Goal: Transaction & Acquisition: Book appointment/travel/reservation

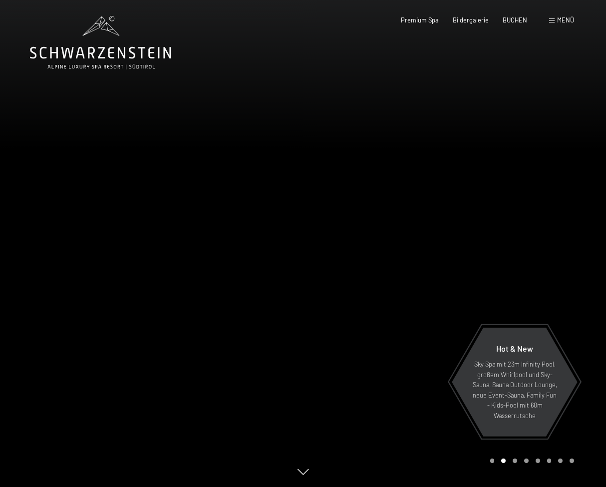
click at [564, 17] on span "Menü" at bounding box center [565, 20] width 17 height 8
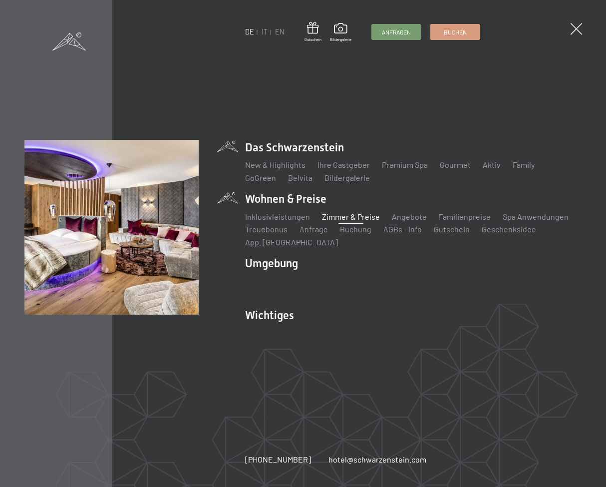
click at [342, 216] on link "Zimmer & Preise" at bounding box center [351, 216] width 58 height 9
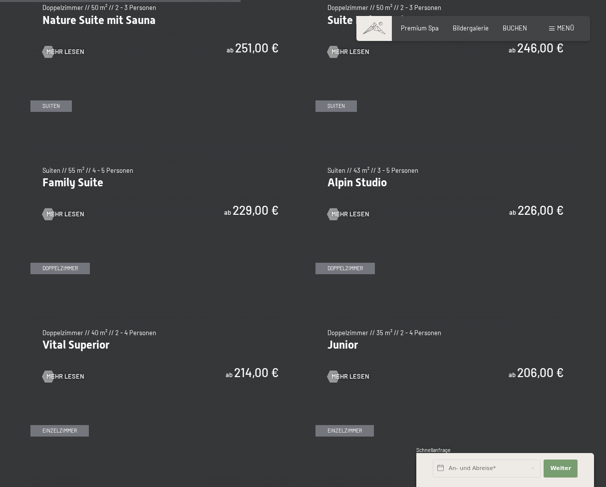
scroll to position [933, 0]
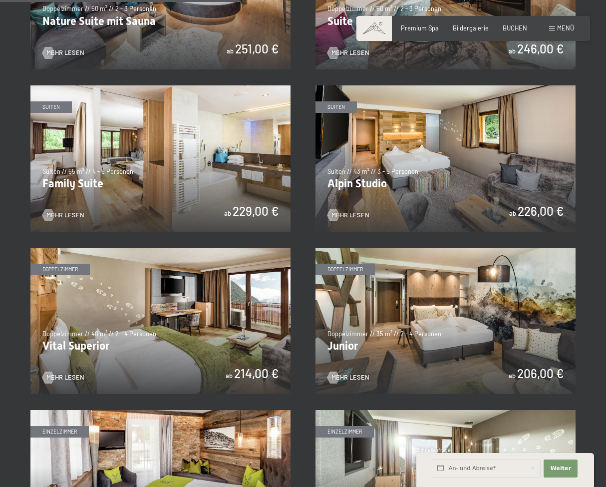
click at [173, 331] on img at bounding box center [160, 321] width 260 height 146
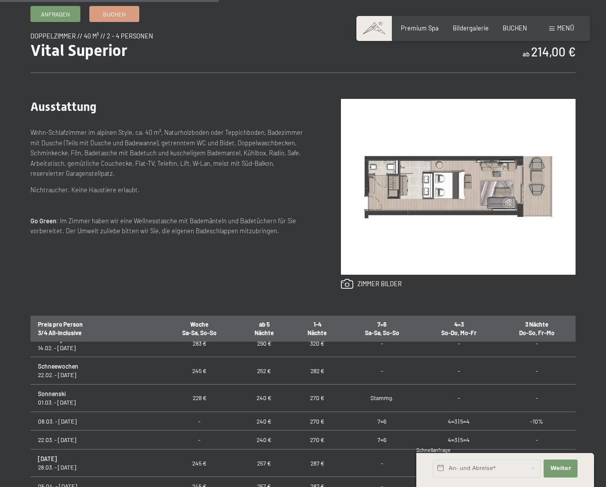
scroll to position [356, 0]
click at [372, 440] on td "7=6" at bounding box center [382, 439] width 76 height 19
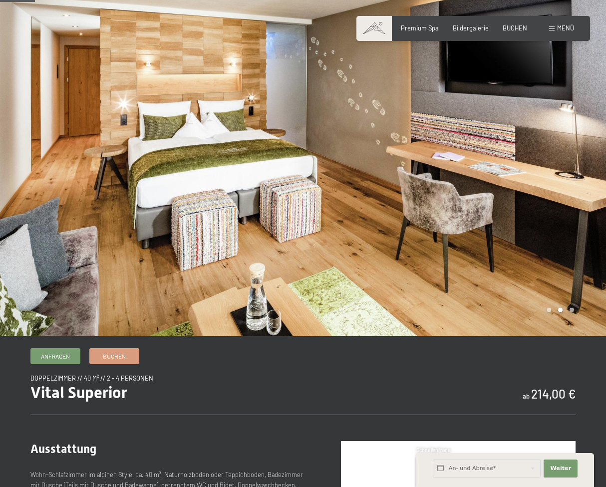
scroll to position [0, 0]
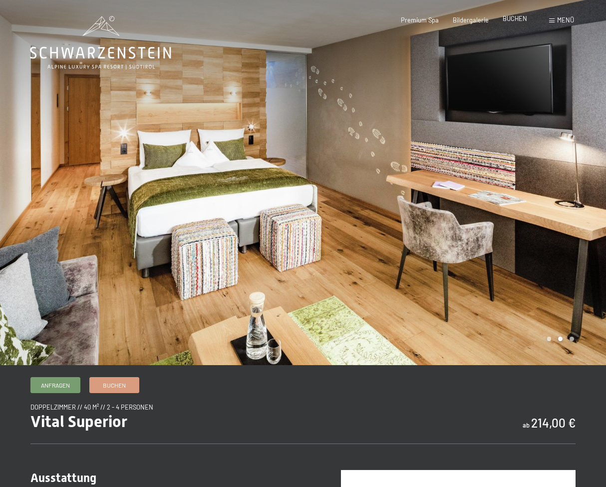
click at [522, 21] on span "BUCHEN" at bounding box center [515, 18] width 24 height 8
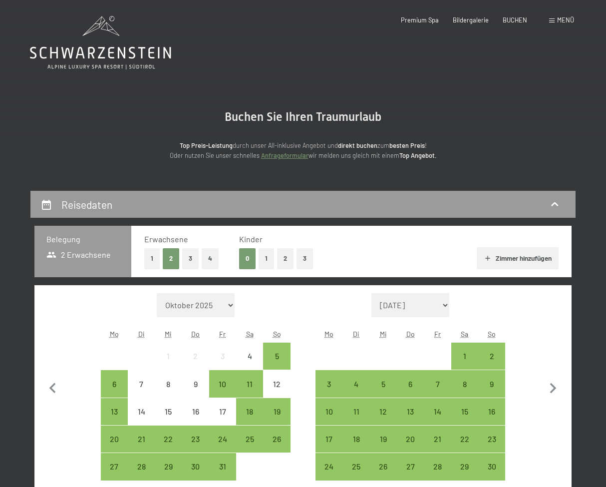
click at [446, 307] on select "November 2025 Dezember 2025 Januar 2026 Februar 2026 März 2026 April 2026 Mai 2…" at bounding box center [411, 305] width 78 height 24
select select "2026-04-01"
select select "2026-05-01"
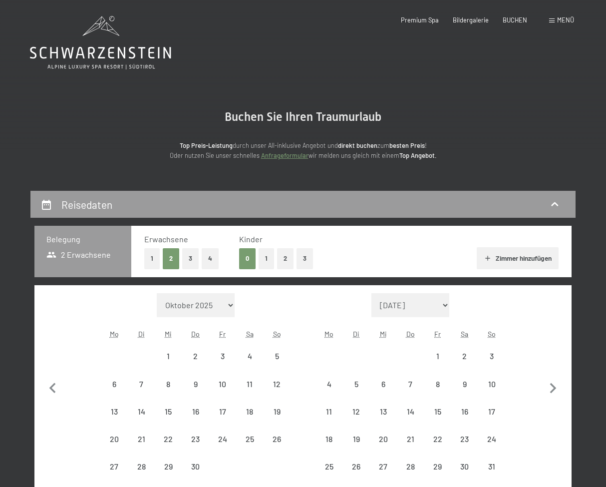
select select "2026-04-01"
select select "2026-05-01"
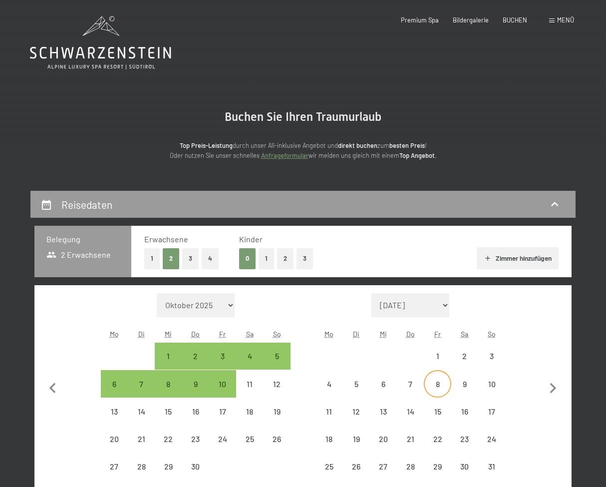
select select "2026-04-01"
select select "2026-05-01"
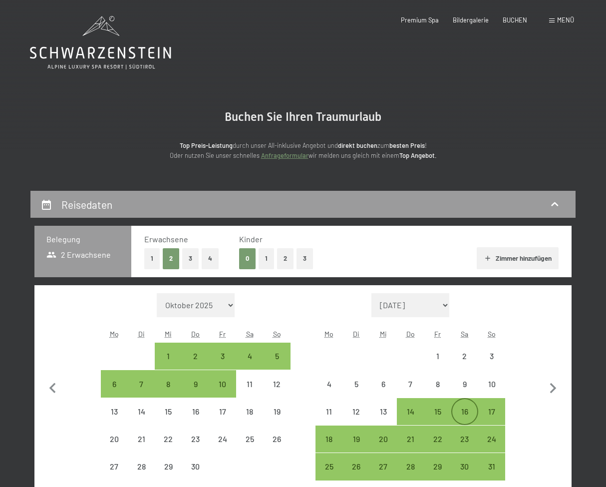
click at [469, 414] on div "16" at bounding box center [464, 419] width 25 height 25
select select "2026-04-01"
select select "2026-05-01"
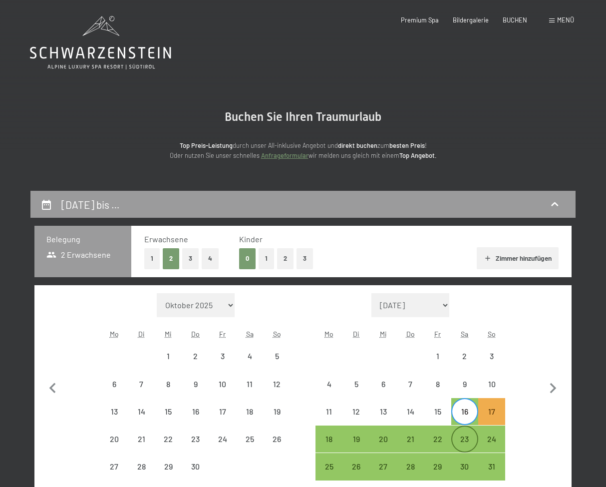
click at [468, 435] on div "23" at bounding box center [464, 447] width 25 height 25
select select "2026-04-01"
select select "2026-05-01"
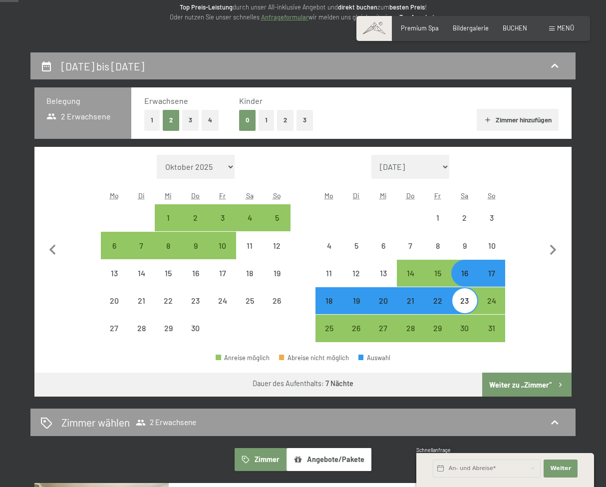
click at [530, 387] on button "Weiter zu „Zimmer“" at bounding box center [526, 385] width 89 height 24
select select "2026-04-01"
select select "2026-05-01"
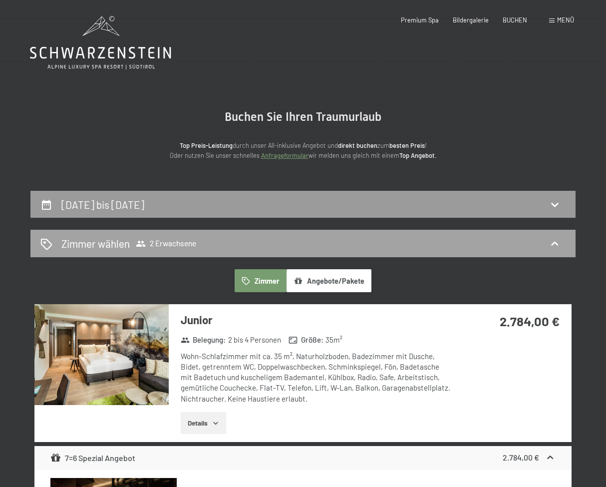
click at [165, 236] on div "Zimmer wählen 2 Erwachsene" at bounding box center [302, 243] width 545 height 27
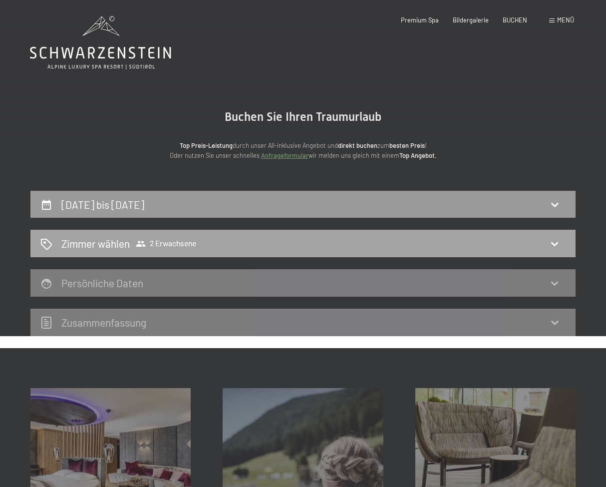
click at [183, 247] on span "2 Erwachsene" at bounding box center [166, 244] width 60 height 10
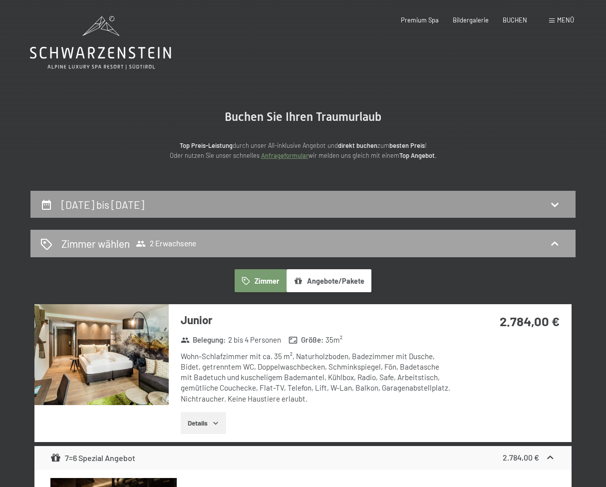
click at [555, 243] on icon at bounding box center [554, 243] width 7 height 4
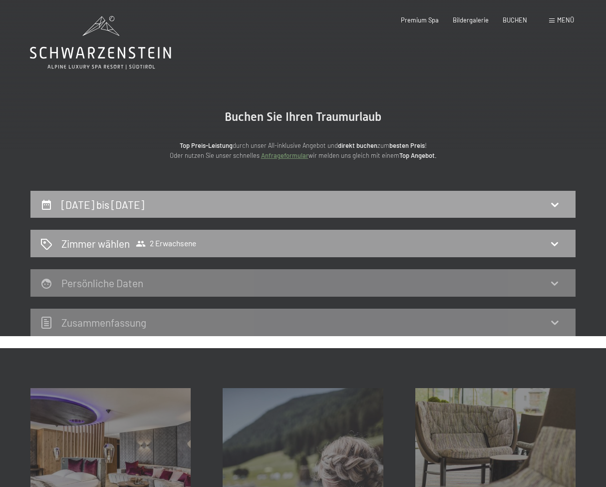
click at [185, 204] on div "16. Mai bis 23. Mai 2026" at bounding box center [302, 204] width 525 height 14
select select "2026-04-01"
select select "2026-05-01"
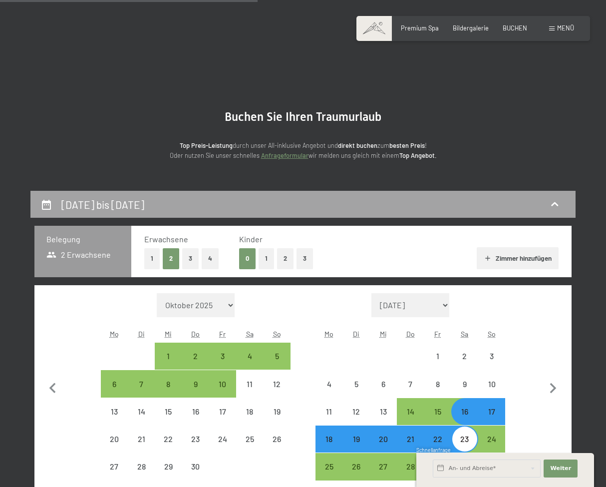
scroll to position [190, 0]
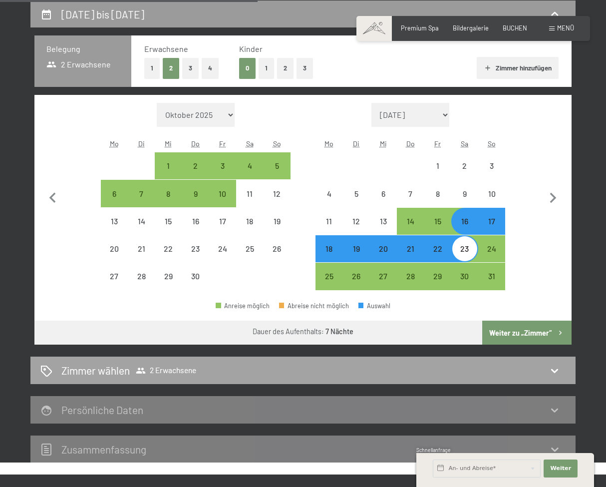
click at [174, 369] on span "2 Erwachsene" at bounding box center [166, 371] width 60 height 10
select select "2026-04-01"
select select "2026-05-01"
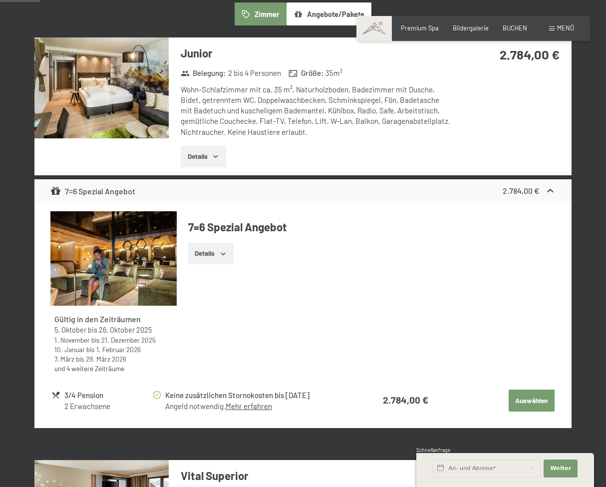
scroll to position [286, 0]
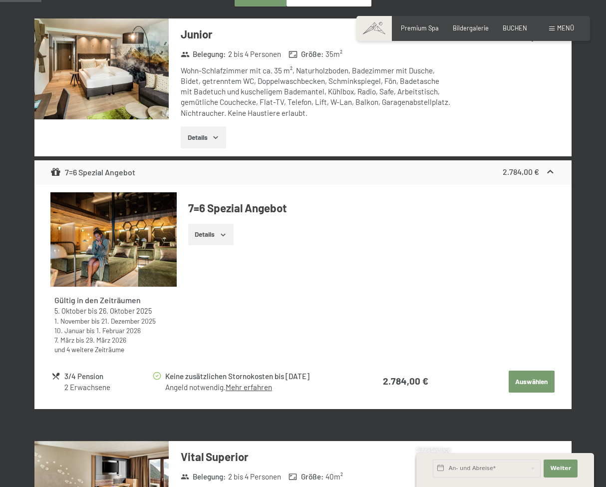
click at [542, 382] on button "Auswählen" at bounding box center [532, 382] width 46 height 22
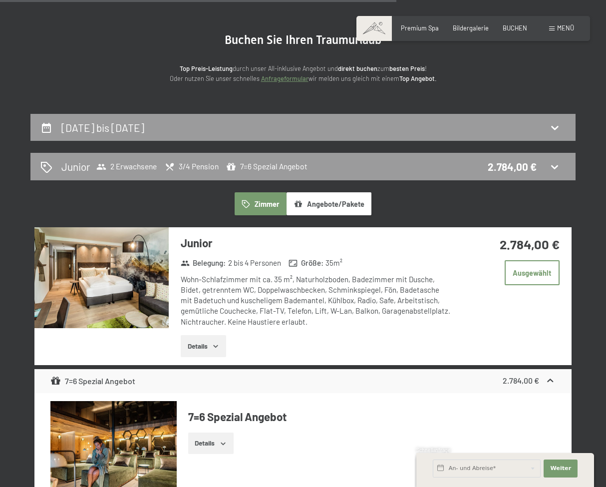
scroll to position [0, 0]
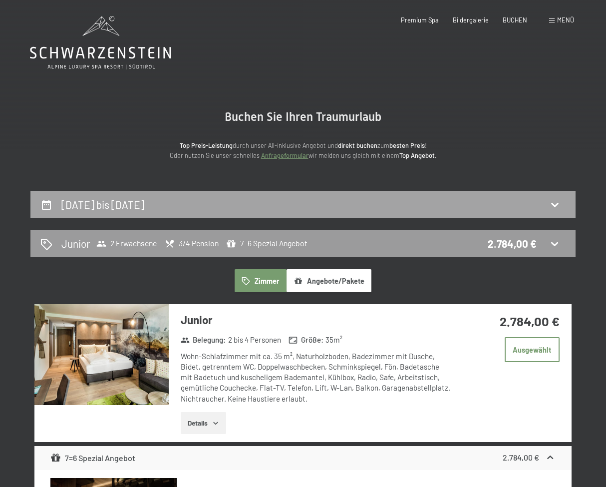
click at [207, 205] on div "16. Mai bis 23. Mai 2026" at bounding box center [302, 204] width 525 height 14
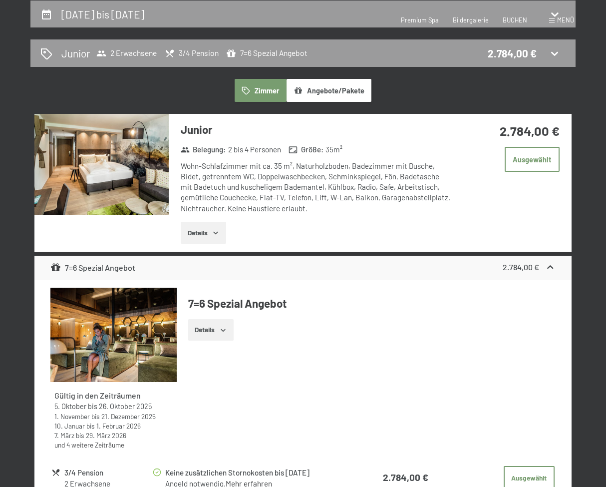
select select "2026-04-01"
select select "2026-05-01"
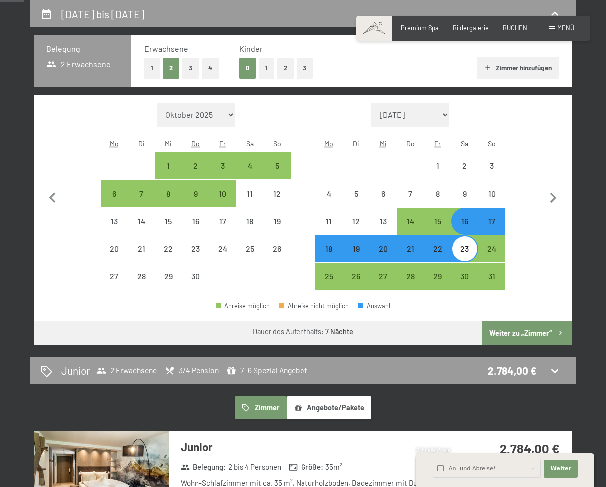
click at [157, 67] on button "1" at bounding box center [151, 68] width 15 height 20
select select "2026-04-01"
select select "2026-05-01"
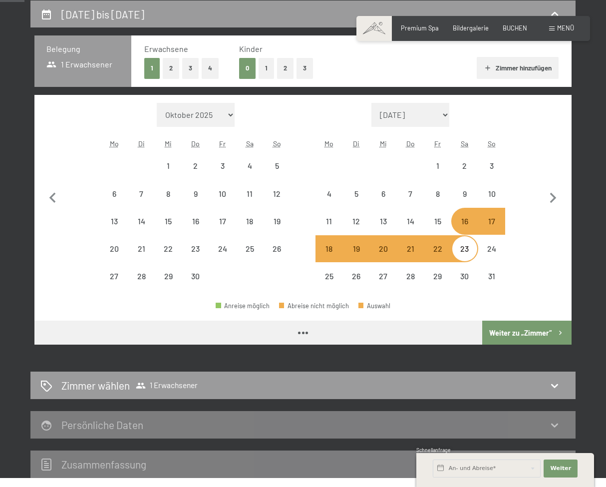
select select "2026-04-01"
select select "2026-05-01"
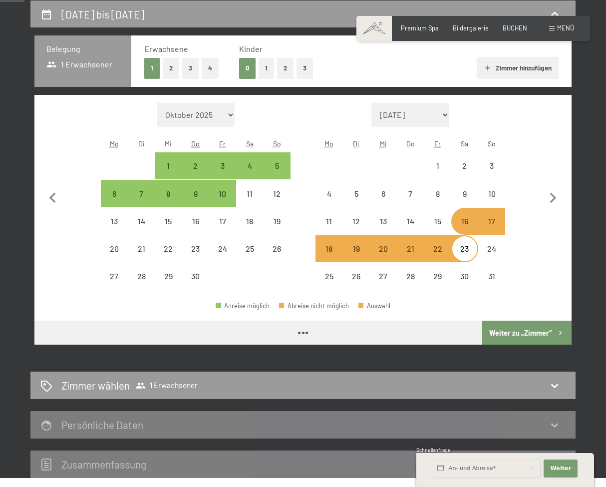
select select "2026-04-01"
select select "2026-05-01"
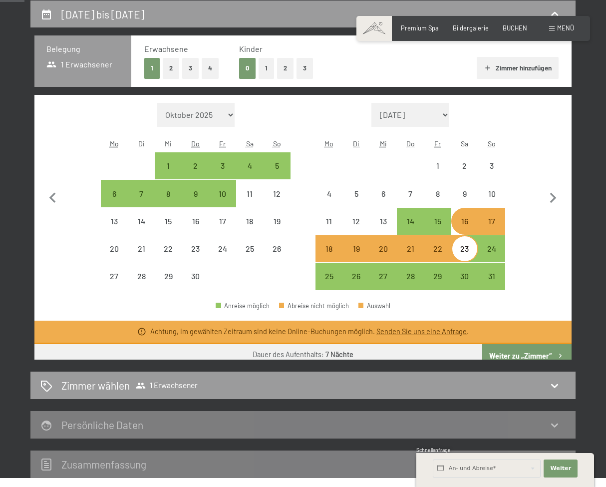
click at [463, 250] on div "23" at bounding box center [464, 257] width 25 height 25
select select "2026-04-01"
select select "2026-05-01"
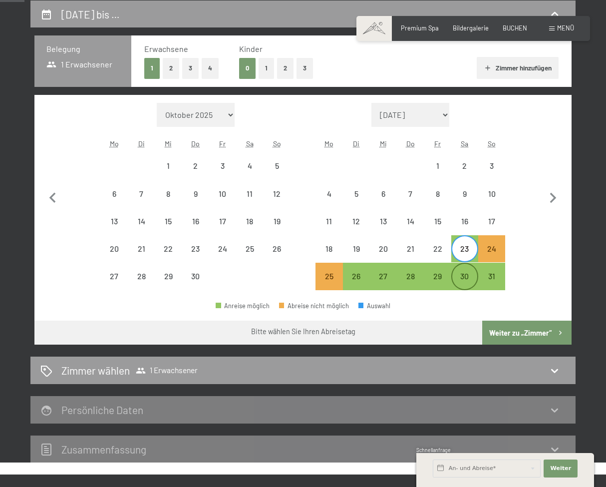
click at [470, 277] on div "30" at bounding box center [464, 284] width 25 height 25
select select "2026-04-01"
select select "2026-05-01"
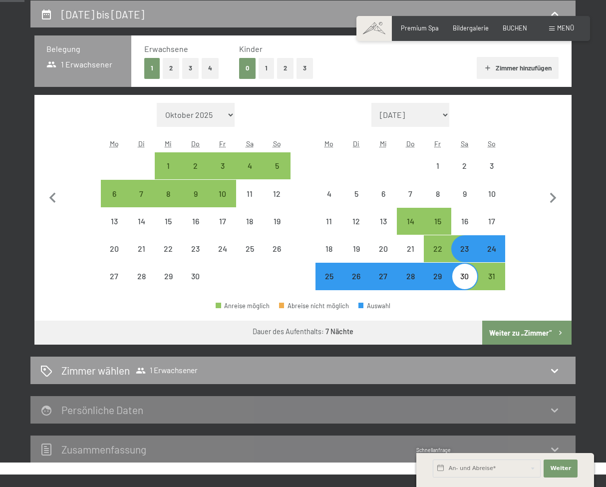
click at [515, 328] on button "Weiter zu „Zimmer“" at bounding box center [526, 333] width 89 height 24
select select "2026-04-01"
select select "2026-05-01"
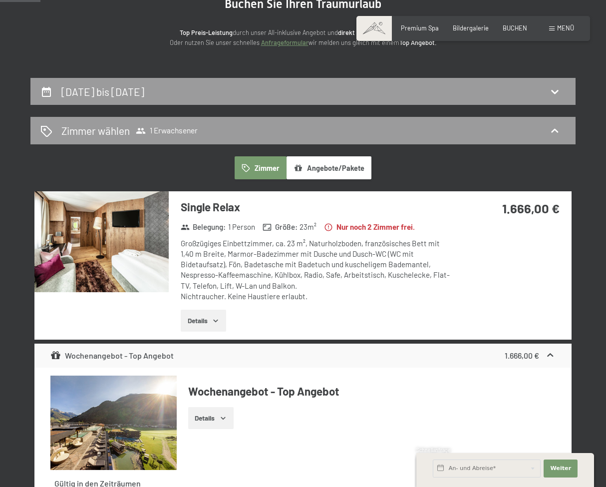
scroll to position [111, 0]
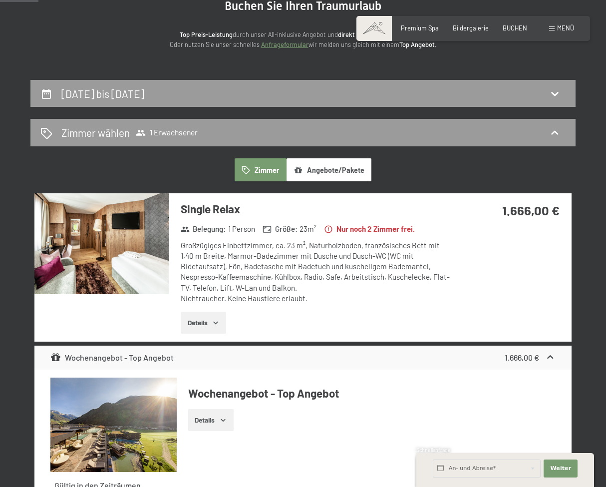
click at [121, 285] on img at bounding box center [101, 243] width 134 height 101
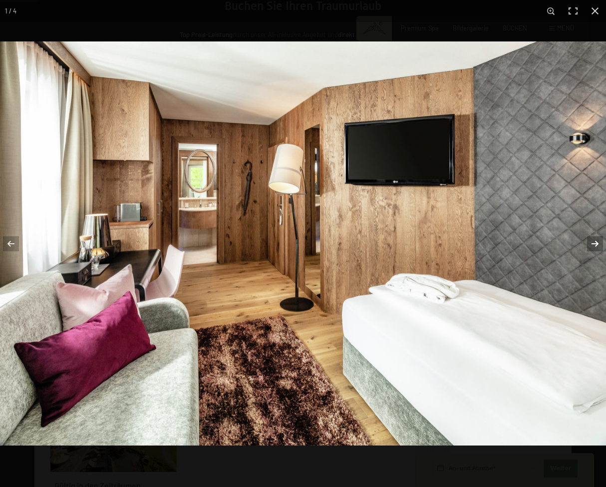
click at [596, 243] on button "button" at bounding box center [588, 244] width 35 height 50
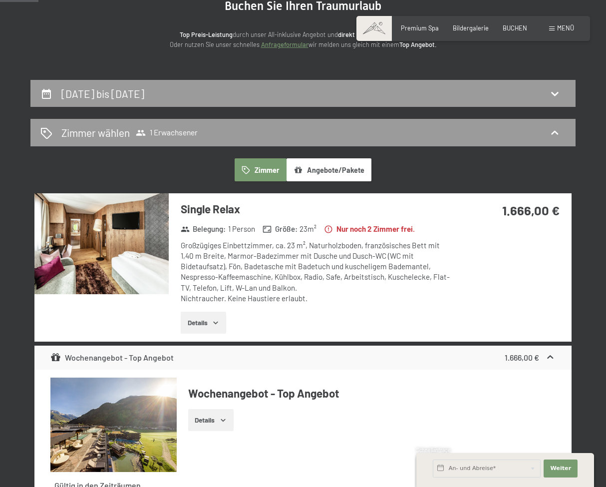
click at [0, 0] on button "button" at bounding box center [0, 0] width 0 height 0
click at [218, 97] on div "23. Mai bis 30. Mai 2026" at bounding box center [302, 93] width 525 height 14
select select "2026-04-01"
select select "2026-05-01"
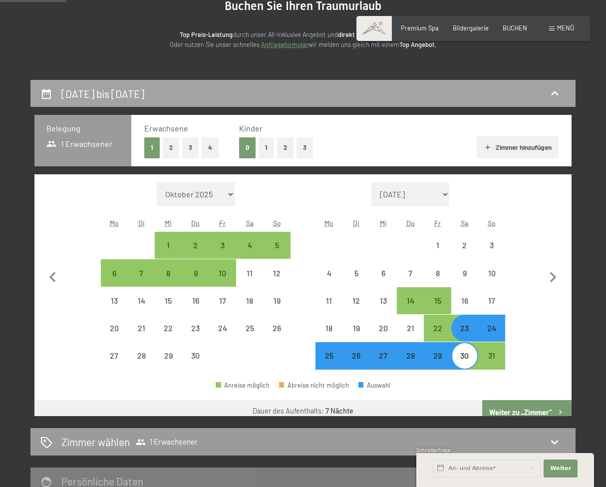
scroll to position [190, 0]
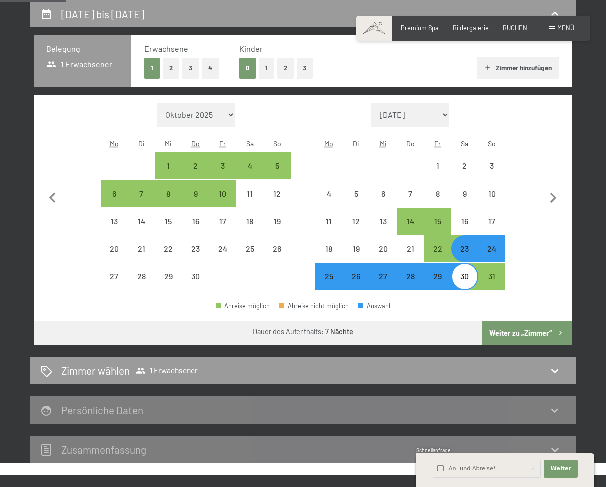
click at [174, 66] on button "2" at bounding box center [171, 68] width 16 height 20
select select "2026-04-01"
select select "2026-05-01"
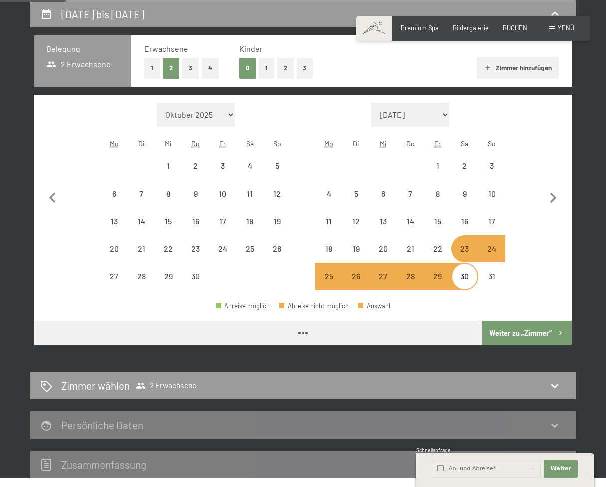
select select "2026-04-01"
select select "2026-05-01"
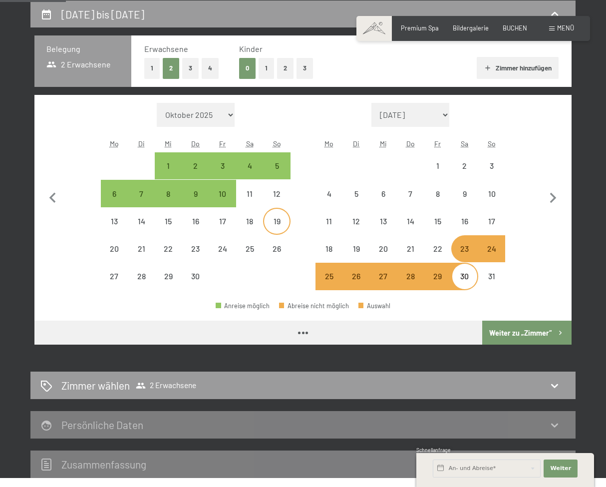
select select "2026-04-01"
select select "2026-05-01"
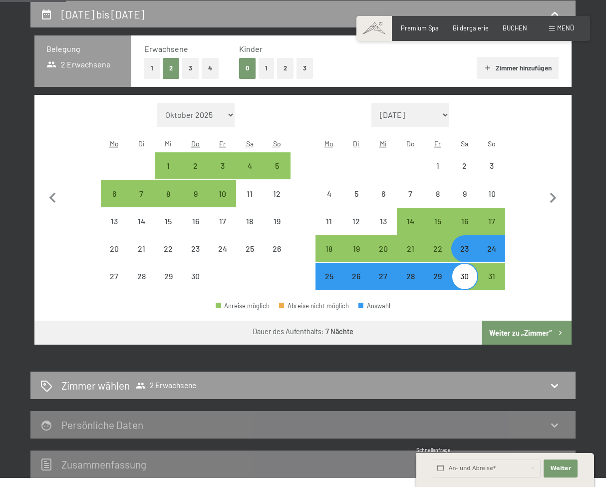
click at [509, 334] on button "Weiter zu „Zimmer“" at bounding box center [526, 333] width 89 height 24
select select "2026-04-01"
select select "2026-05-01"
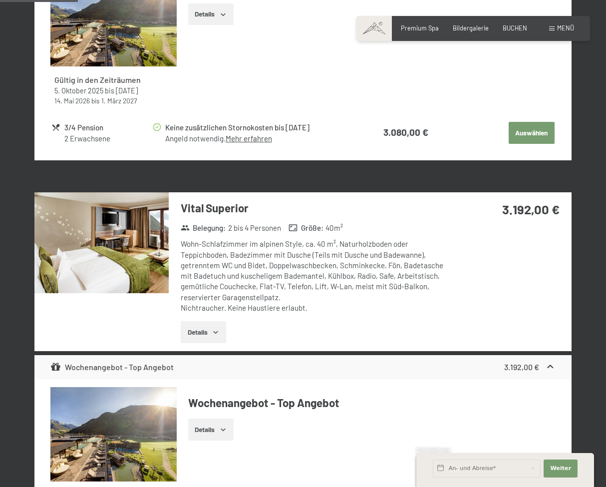
scroll to position [508, 0]
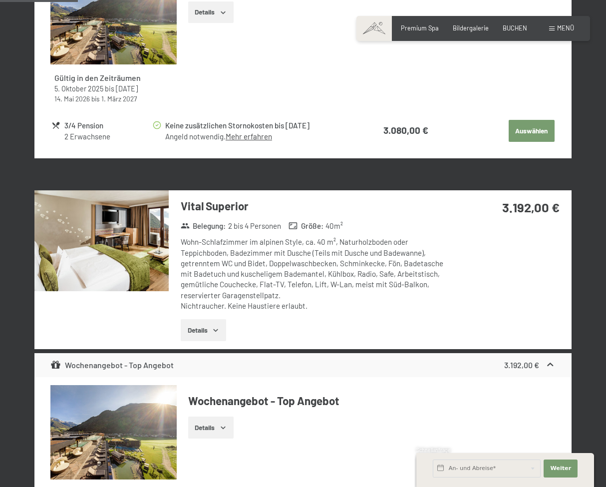
click at [207, 329] on button "Details" at bounding box center [203, 330] width 45 height 22
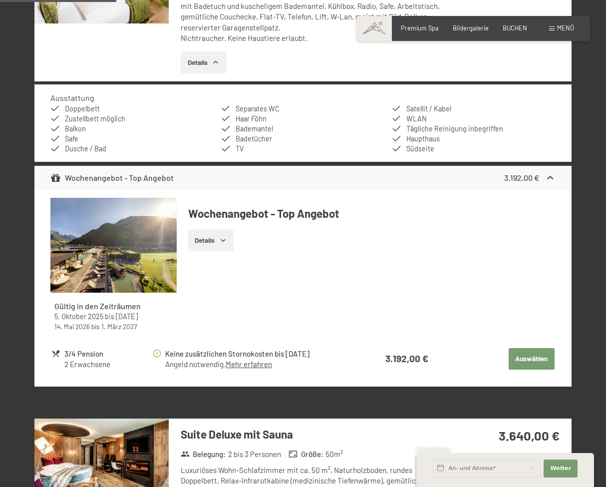
scroll to position [773, 0]
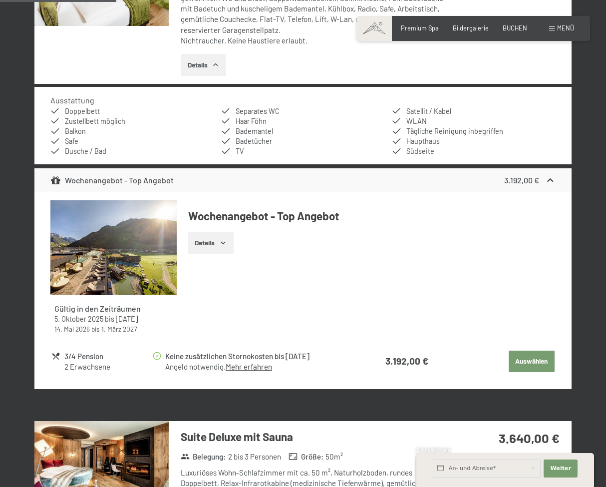
click at [518, 363] on button "Auswählen" at bounding box center [532, 362] width 46 height 22
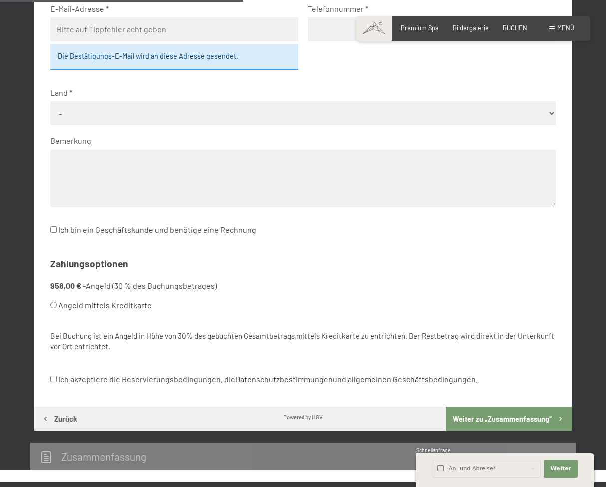
scroll to position [391, 0]
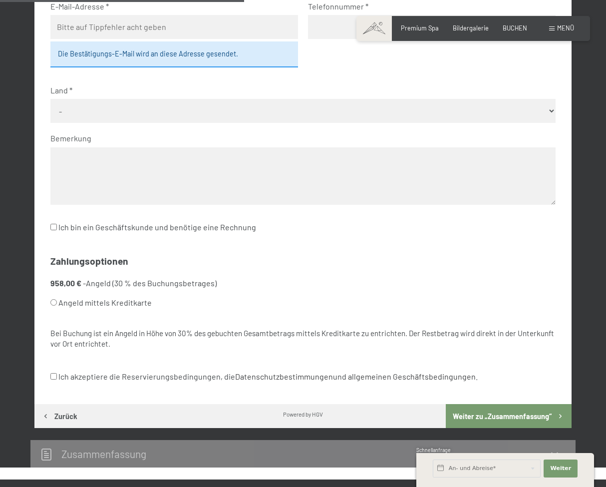
click at [178, 379] on label "Ich akzeptiere die Reservierungsbedingungen, die Datenschutzbestimmungen und al…" at bounding box center [263, 376] width 427 height 19
click at [57, 379] on input "Ich akzeptiere die Reservierungsbedingungen, die Datenschutzbestimmungen und al…" at bounding box center [53, 376] width 6 height 6
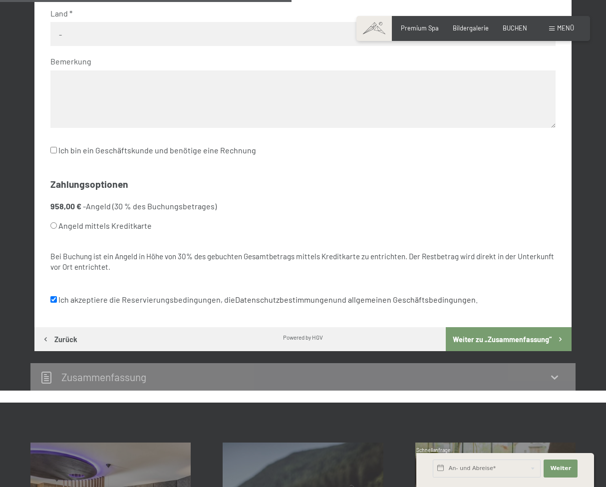
scroll to position [461, 0]
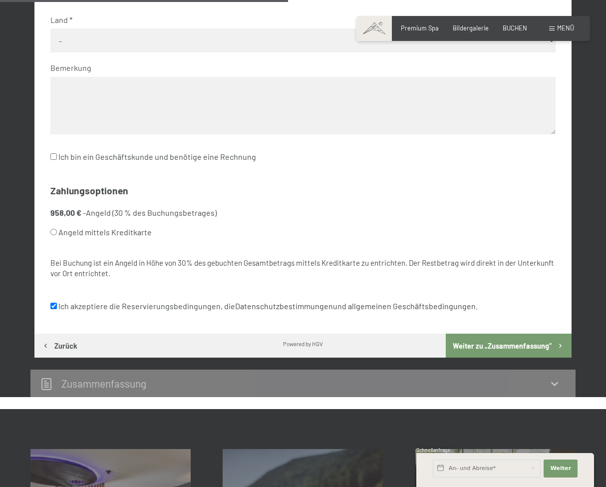
click at [54, 305] on input "Ich akzeptiere die Reservierungsbedingungen, die Datenschutzbestimmungen und al…" at bounding box center [53, 306] width 6 height 6
checkbox input "false"
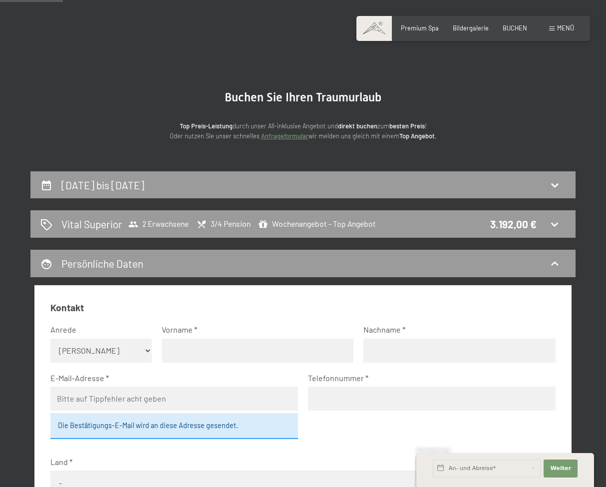
scroll to position [0, 0]
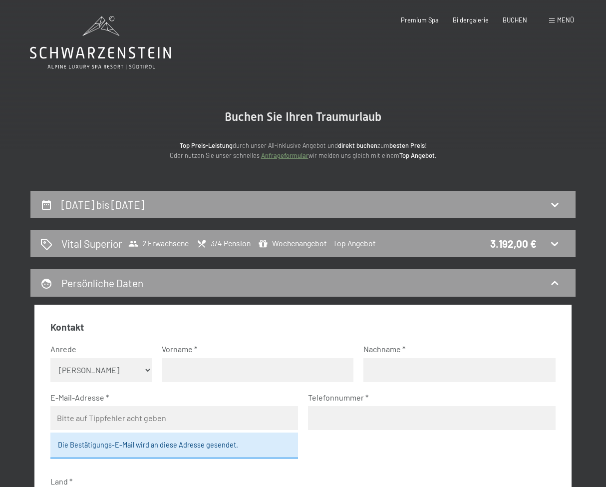
click at [91, 44] on icon at bounding box center [100, 42] width 141 height 53
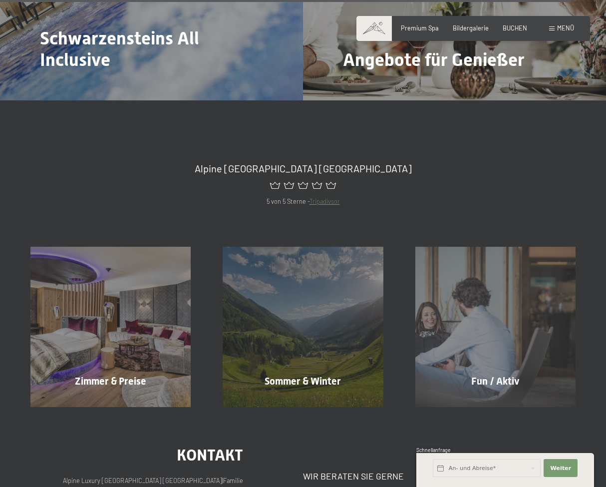
scroll to position [3975, 0]
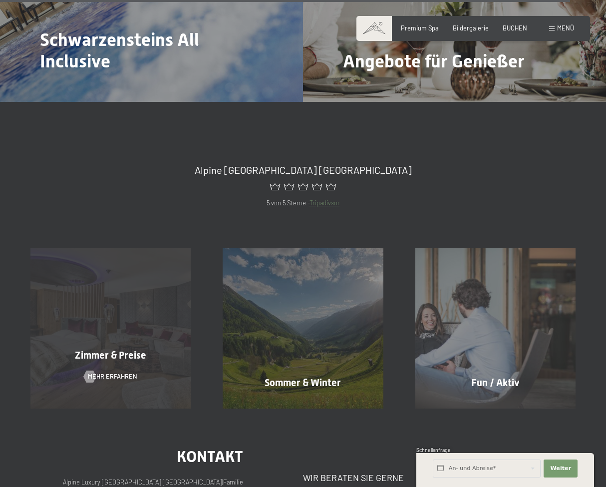
click at [114, 266] on div "Zimmer & Preise Mehr erfahren" at bounding box center [110, 328] width 192 height 160
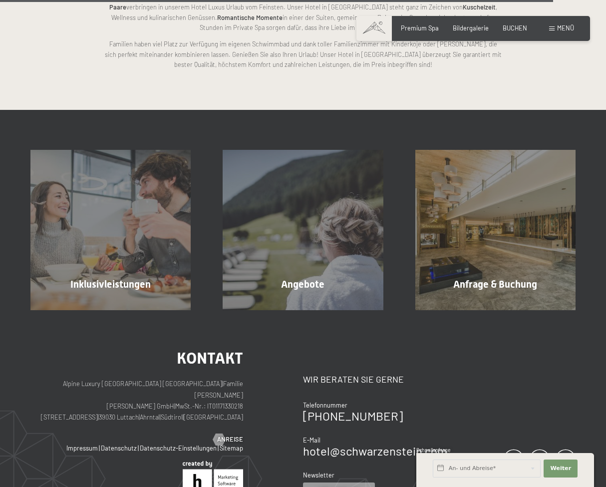
scroll to position [2189, 0]
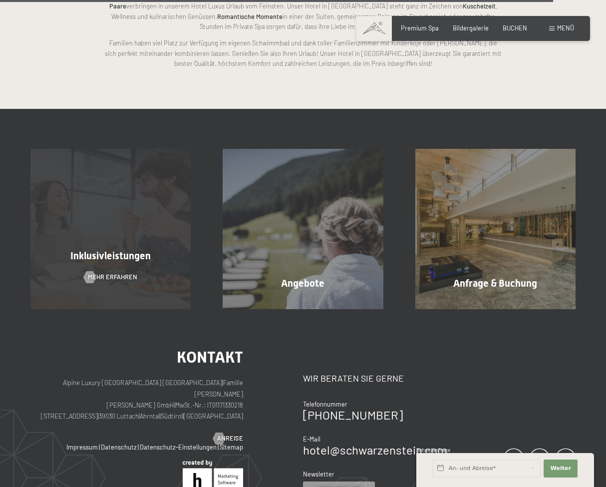
click at [134, 262] on div "Inklusivleistungen" at bounding box center [110, 256] width 192 height 14
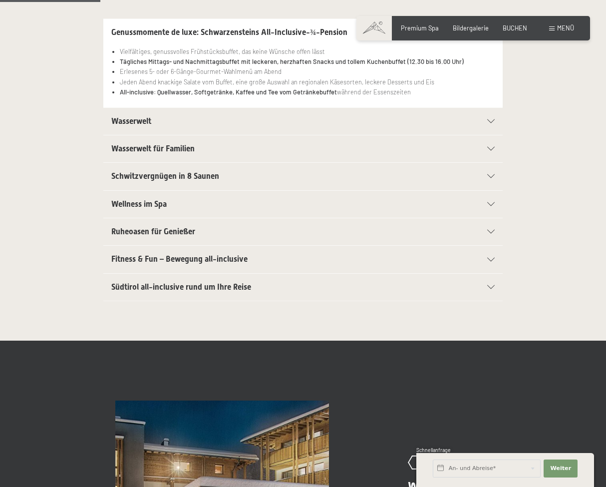
scroll to position [230, 0]
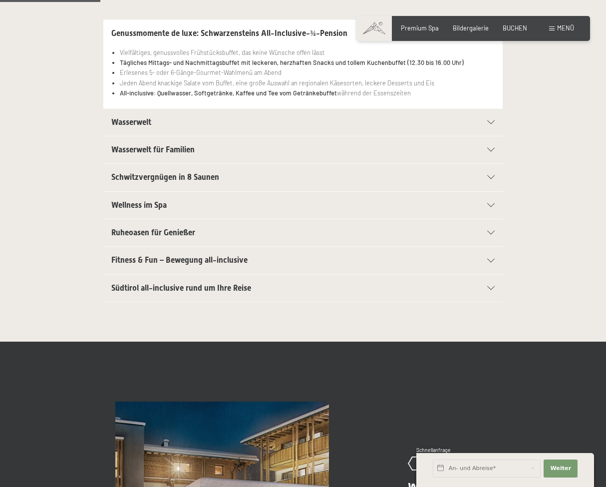
click at [557, 27] on span "Menü" at bounding box center [565, 28] width 17 height 8
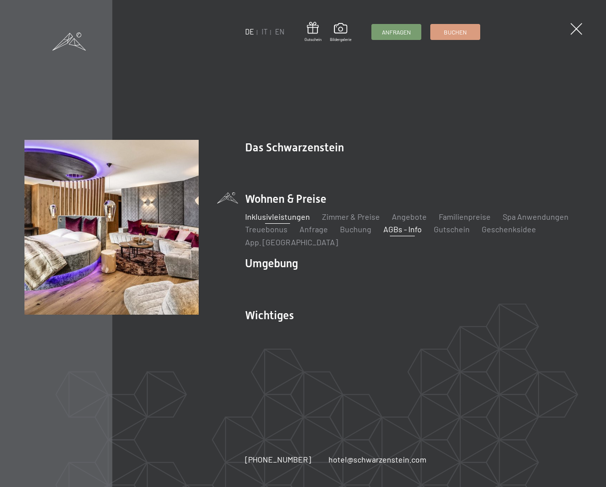
click at [400, 229] on link "AGBs - Info" at bounding box center [403, 228] width 38 height 9
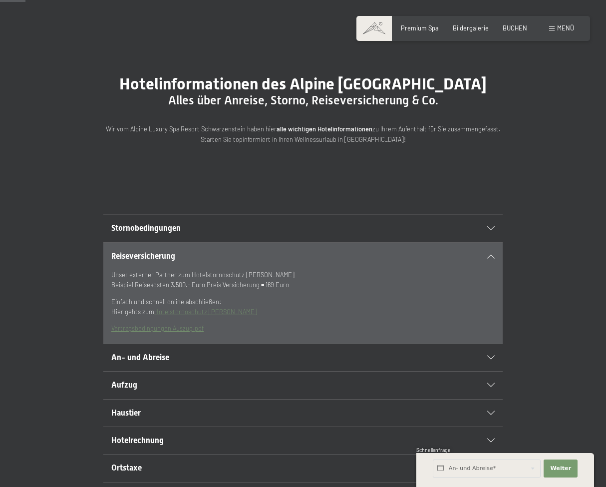
scroll to position [36, 0]
click at [345, 233] on h2 "Stornobedingungen" at bounding box center [283, 227] width 345 height 11
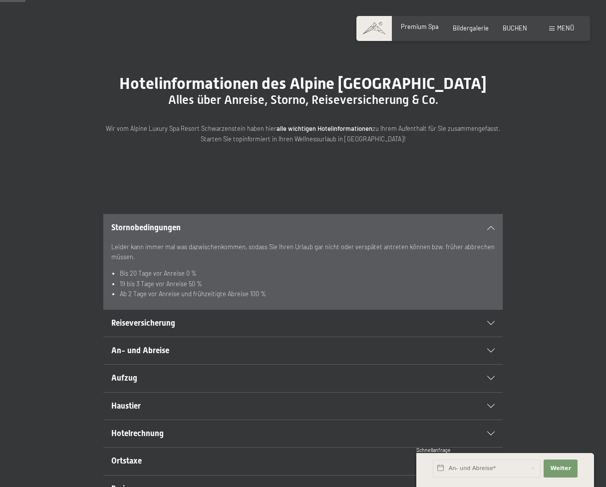
click at [413, 28] on span "Premium Spa" at bounding box center [420, 26] width 38 height 8
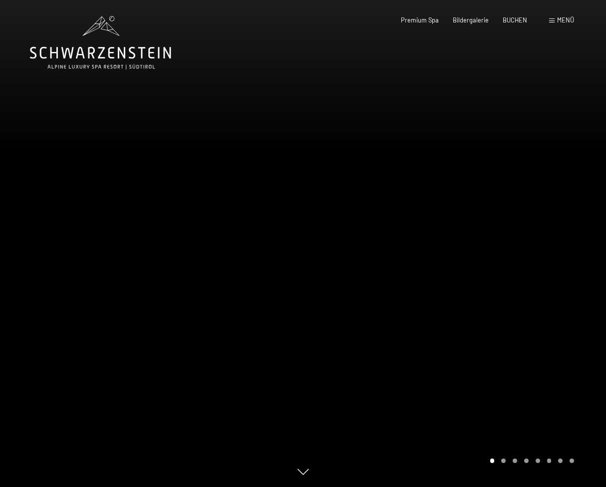
click at [559, 20] on span "Menü" at bounding box center [565, 20] width 17 height 8
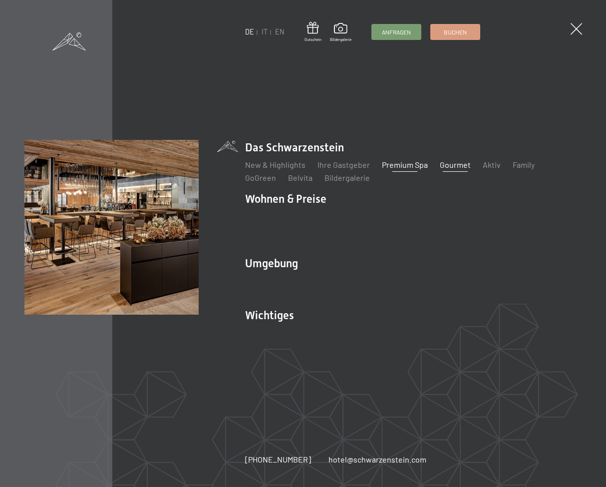
click at [444, 169] on link "Gourmet" at bounding box center [455, 164] width 31 height 9
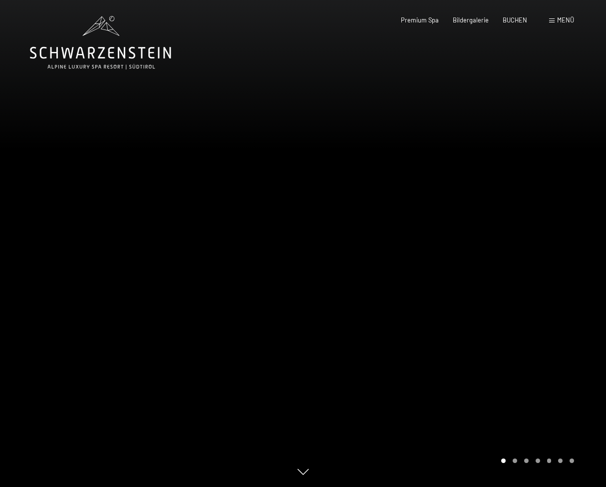
click at [564, 21] on span "Menü" at bounding box center [565, 20] width 17 height 8
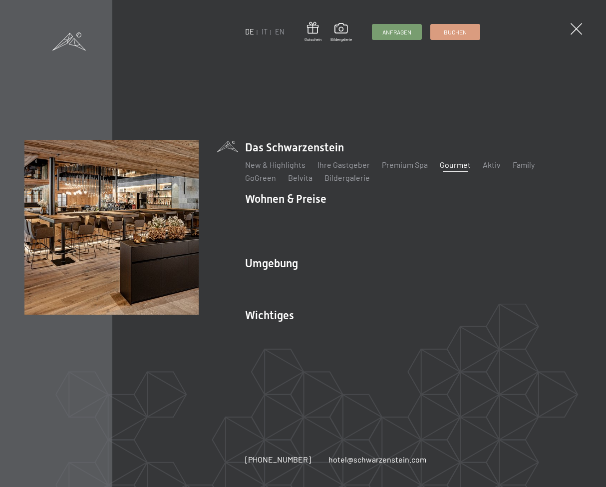
click at [452, 165] on link "Gourmet" at bounding box center [455, 164] width 31 height 9
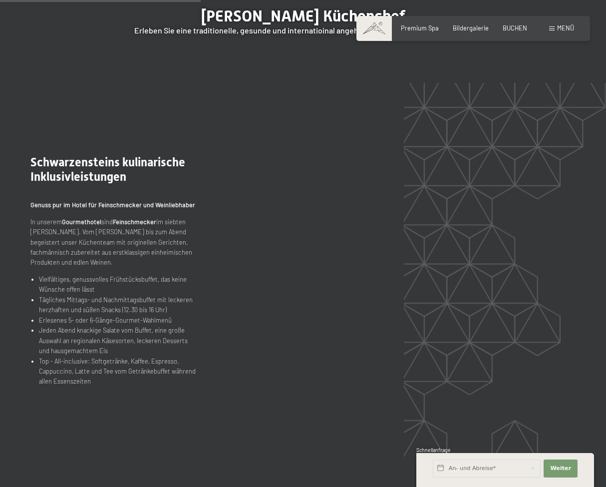
scroll to position [955, 0]
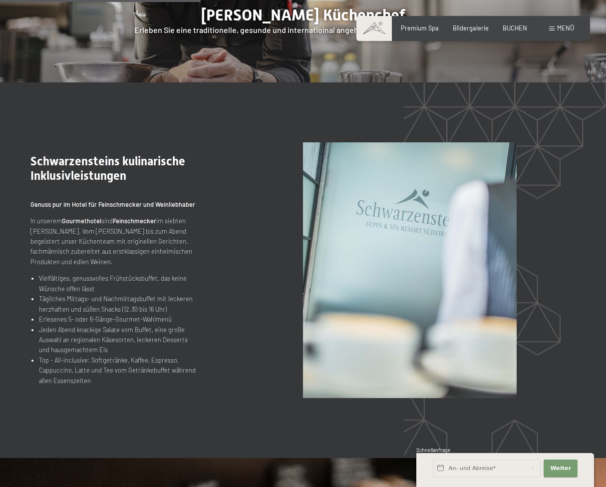
click at [561, 29] on span "Menü" at bounding box center [565, 28] width 17 height 8
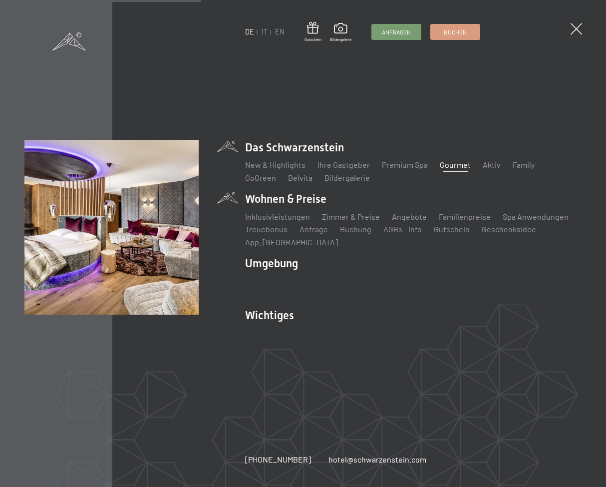
click at [306, 199] on li "Wohnen & Preise Inklusivleistungen Zimmer & Preise Liste Angebote Liste Familie…" at bounding box center [413, 219] width 337 height 56
click at [338, 221] on link "Zimmer & Preise" at bounding box center [351, 216] width 58 height 9
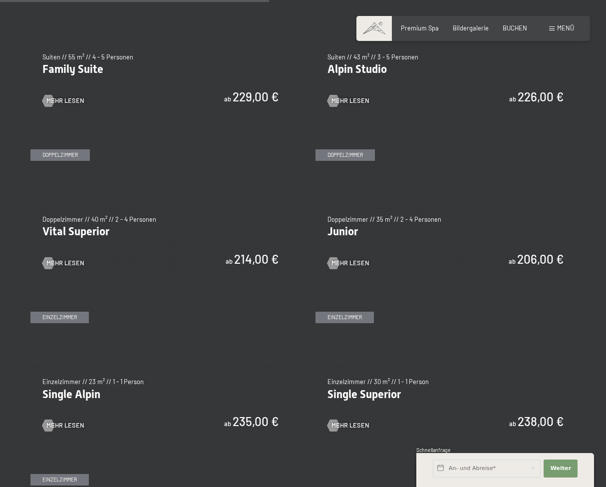
scroll to position [1044, 0]
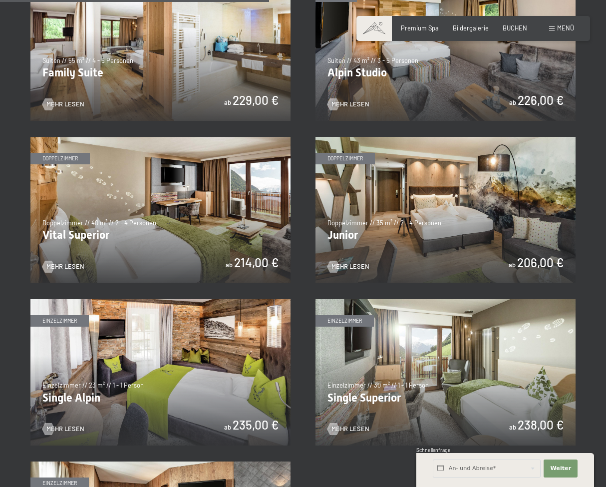
click at [228, 270] on span "Einwilligung Marketing*" at bounding box center [247, 272] width 82 height 10
click at [201, 270] on input "Einwilligung Marketing*" at bounding box center [196, 272] width 10 height 10
checkbox input "false"
click at [236, 253] on img at bounding box center [160, 210] width 260 height 146
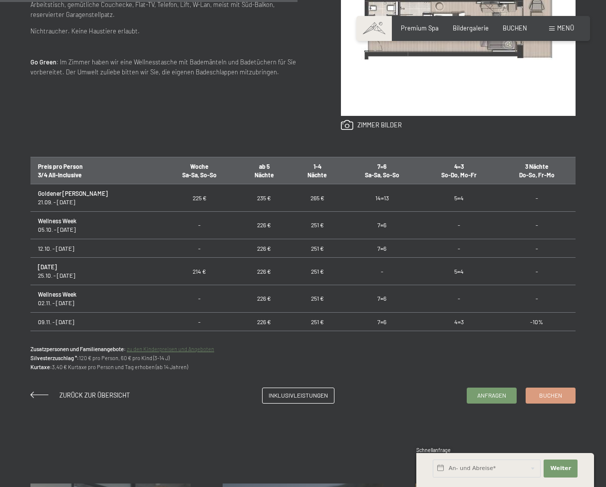
scroll to position [530, 0]
